Goal: Navigation & Orientation: Find specific page/section

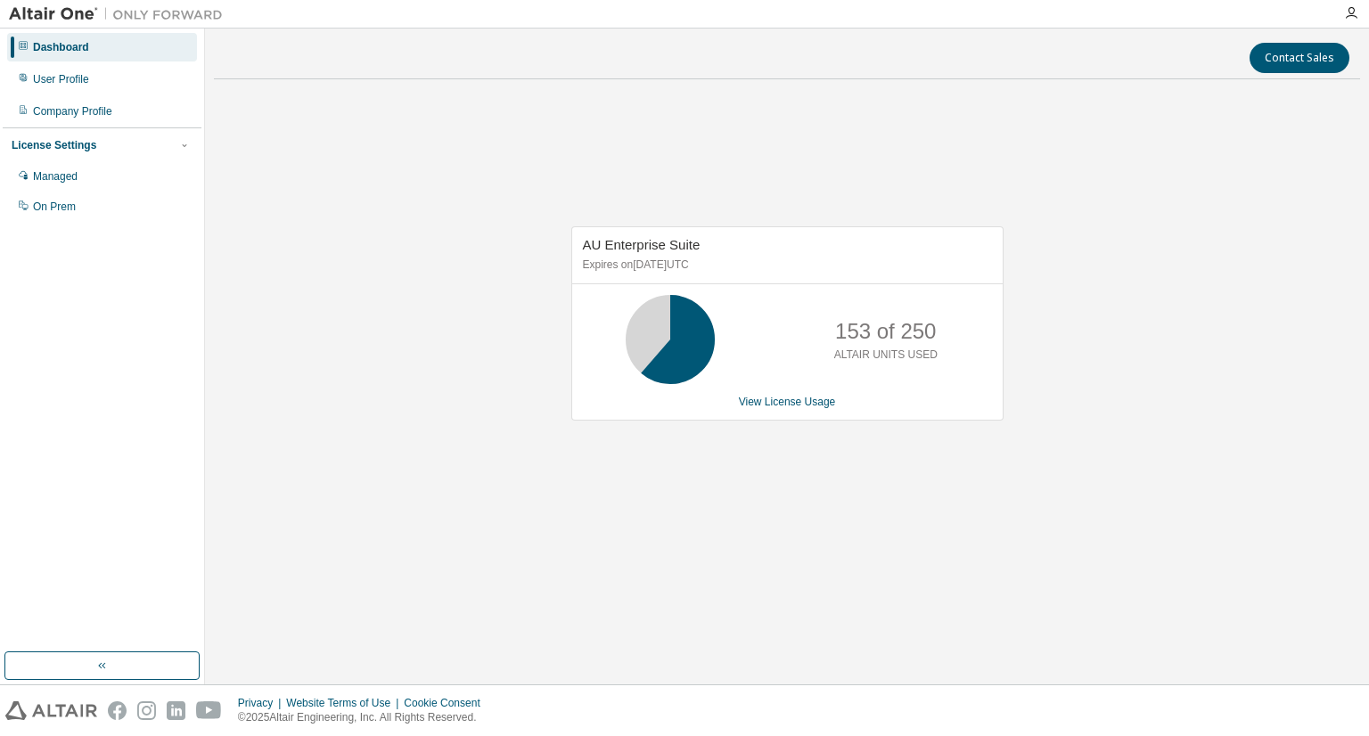
click at [1195, 379] on div "AU Enterprise Suite Expires on [DATE] UTC 153 of 250 ALTAIR UNITS USED View Lic…" at bounding box center [787, 333] width 1146 height 479
